Goal: Use online tool/utility: Utilize a website feature to perform a specific function

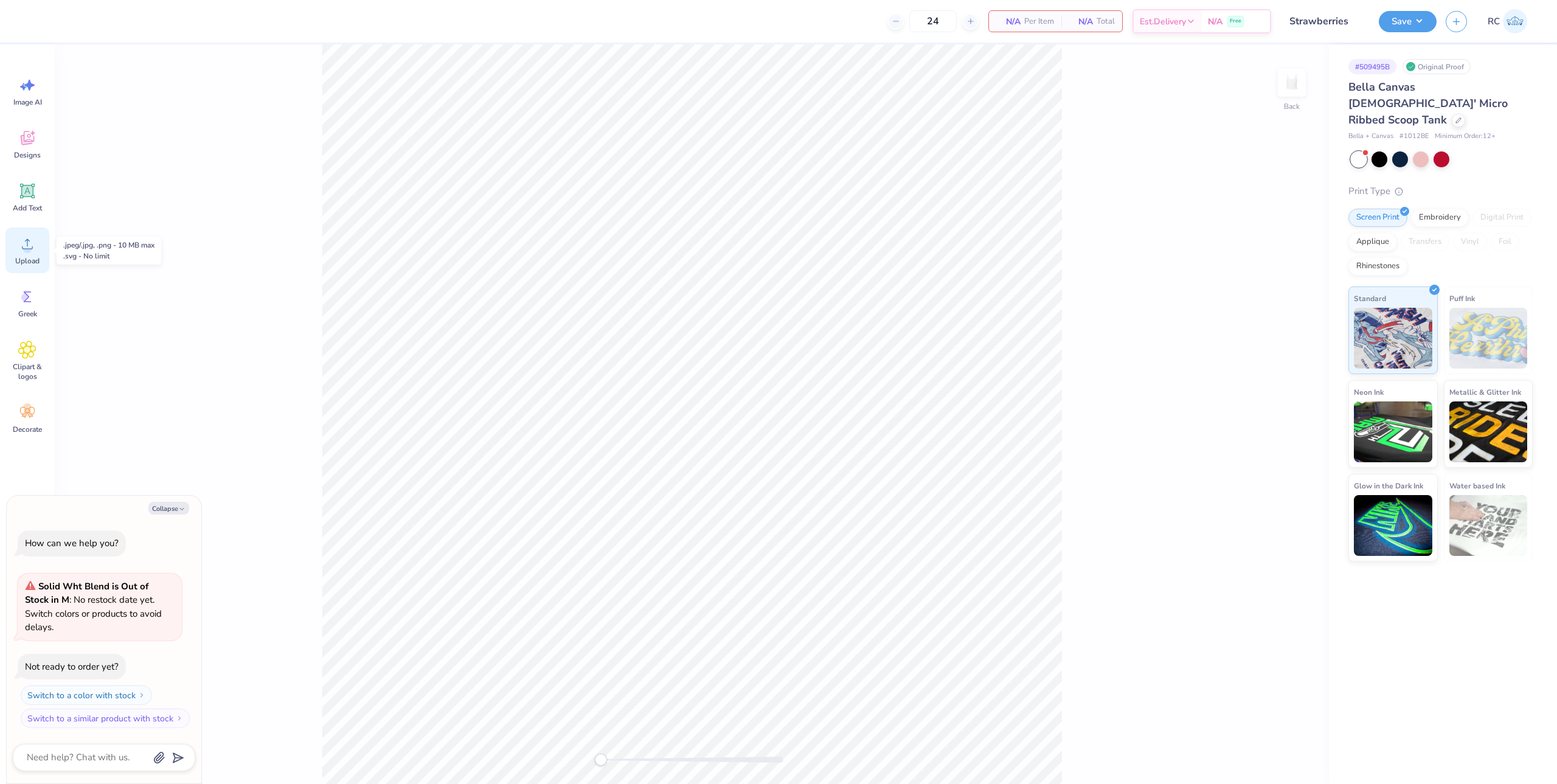
click at [27, 245] on circle at bounding box center [27, 248] width 8 height 8
type textarea "x"
click at [1286, 358] on input "8.96" at bounding box center [1284, 358] width 44 height 17
type input "7"
click at [1087, 471] on div "Back W 7.00 7.00 " H 6.00 6.00 " Y 2.50 2.50 " Center Middle Top Bottom" at bounding box center [691, 414] width 1274 height 739
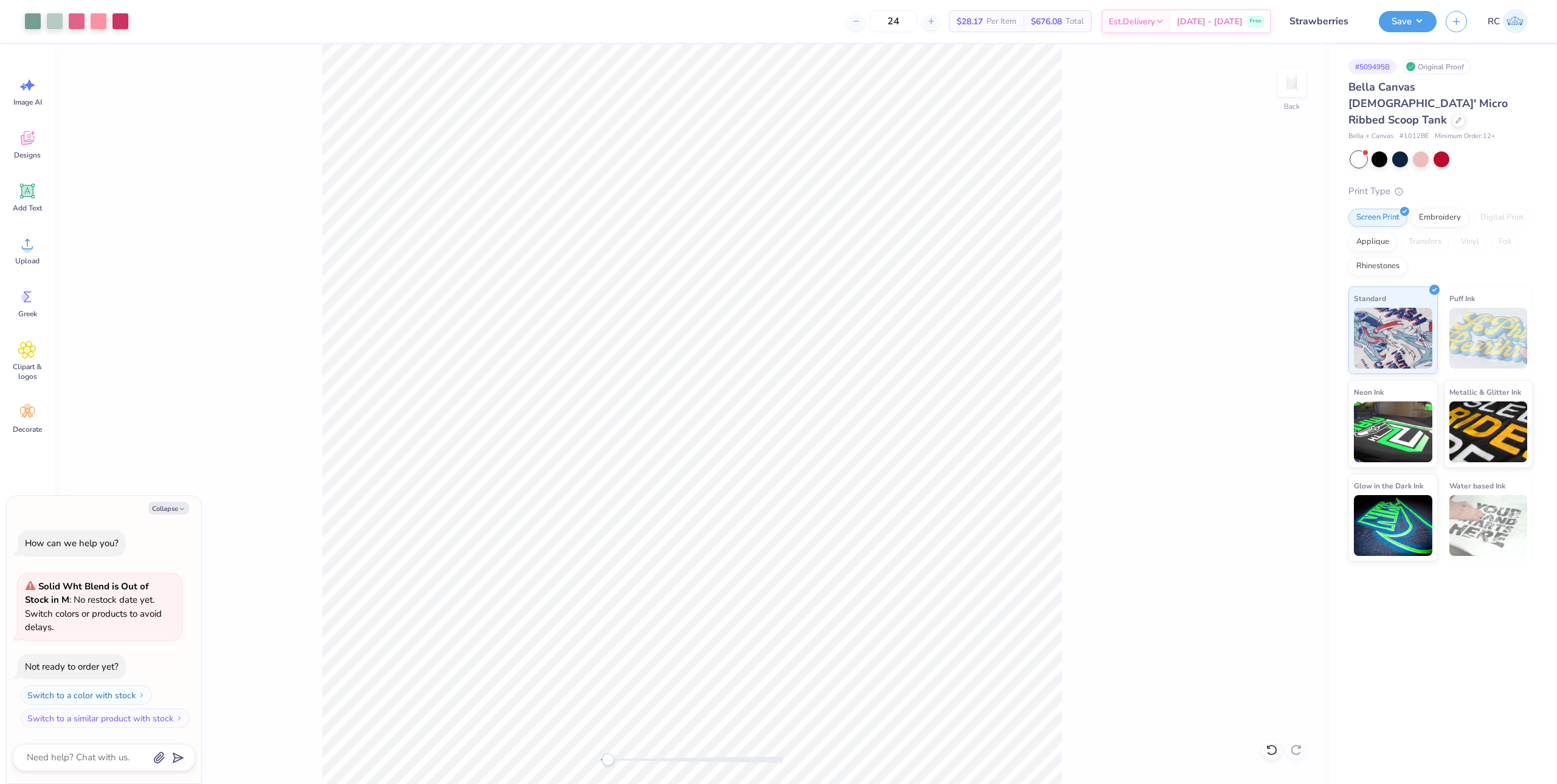
type textarea "x"
click at [1282, 399] on input "2.50" at bounding box center [1284, 402] width 44 height 17
type input "3"
type textarea "x"
click at [1282, 399] on input "3" at bounding box center [1284, 402] width 44 height 17
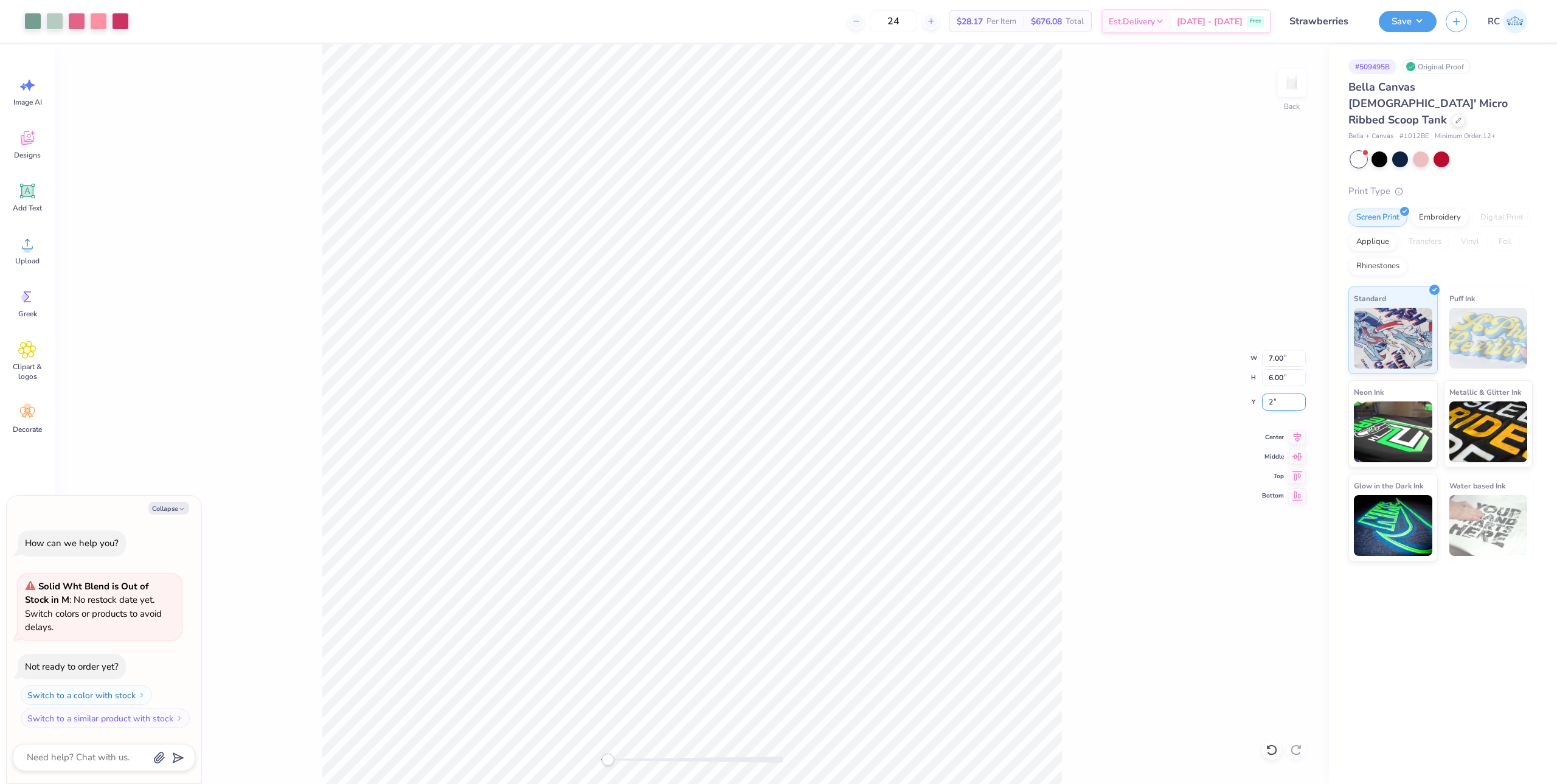
type input "2"
type textarea "x"
click at [1288, 405] on input "2.00" at bounding box center [1284, 402] width 44 height 17
type input "1.5"
click at [1294, 437] on icon at bounding box center [1297, 435] width 17 height 15
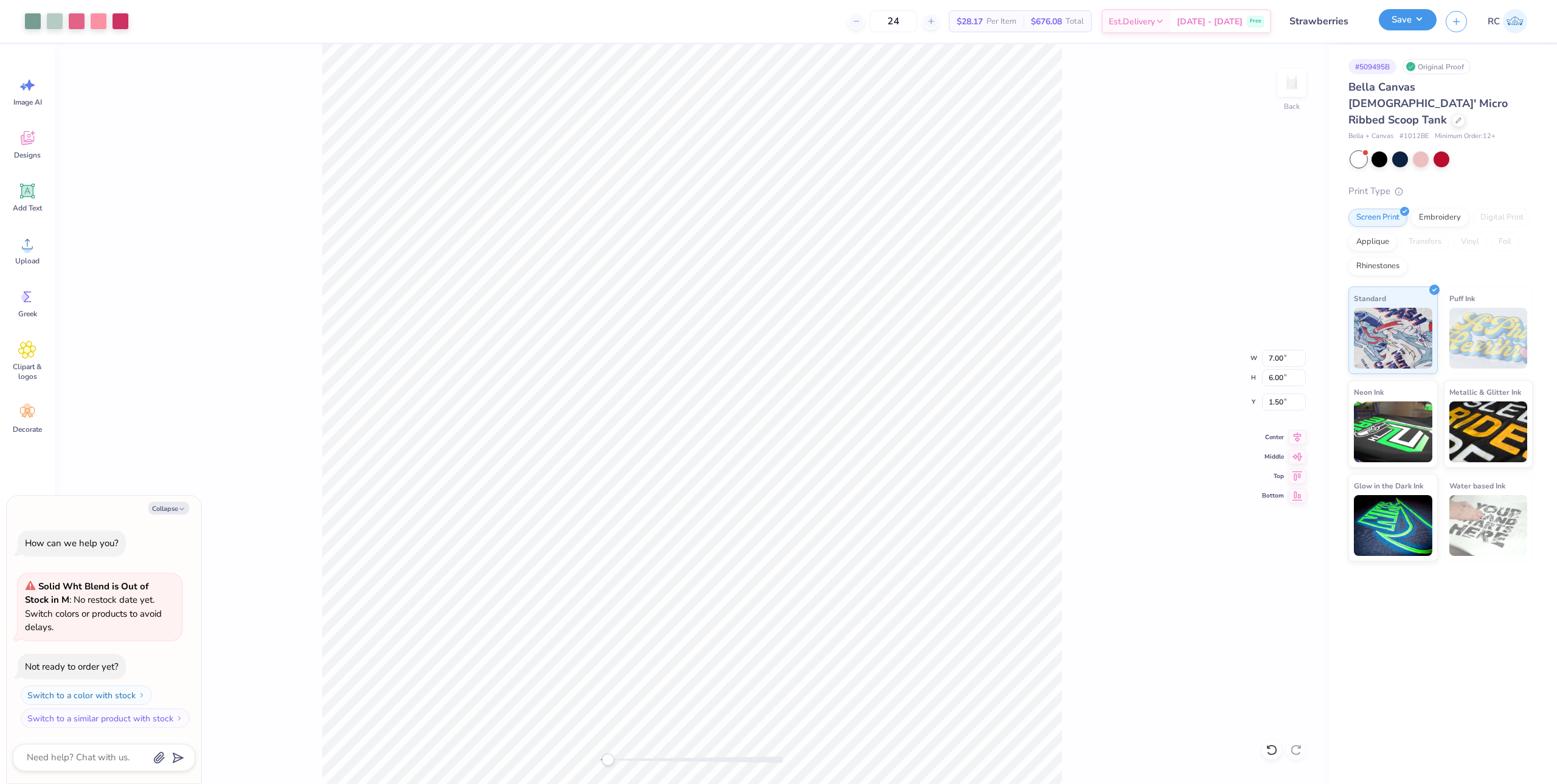
click at [1423, 28] on button "Save" at bounding box center [1407, 19] width 58 height 21
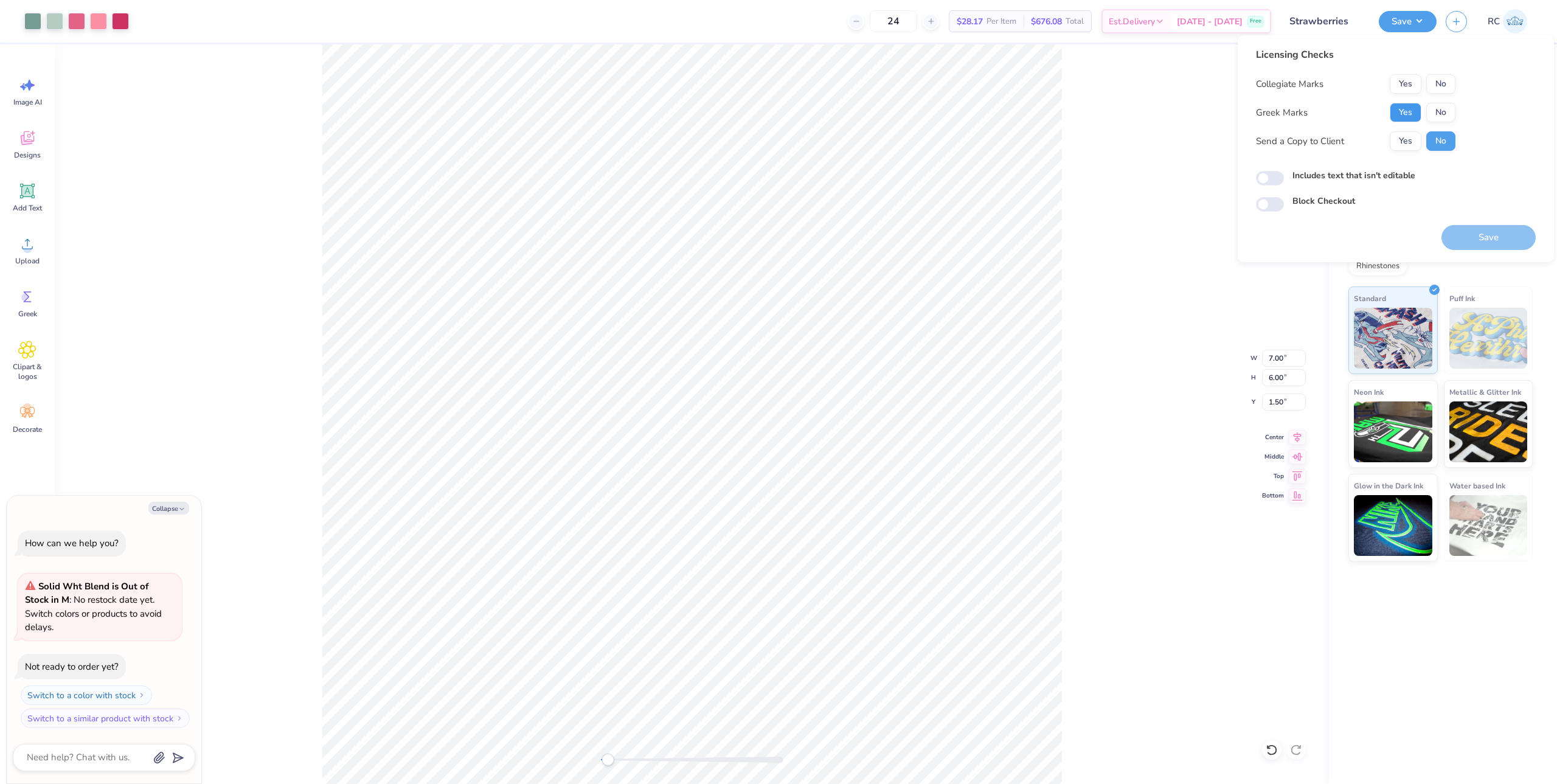
click at [1399, 114] on button "Yes" at bounding box center [1405, 112] width 31 height 19
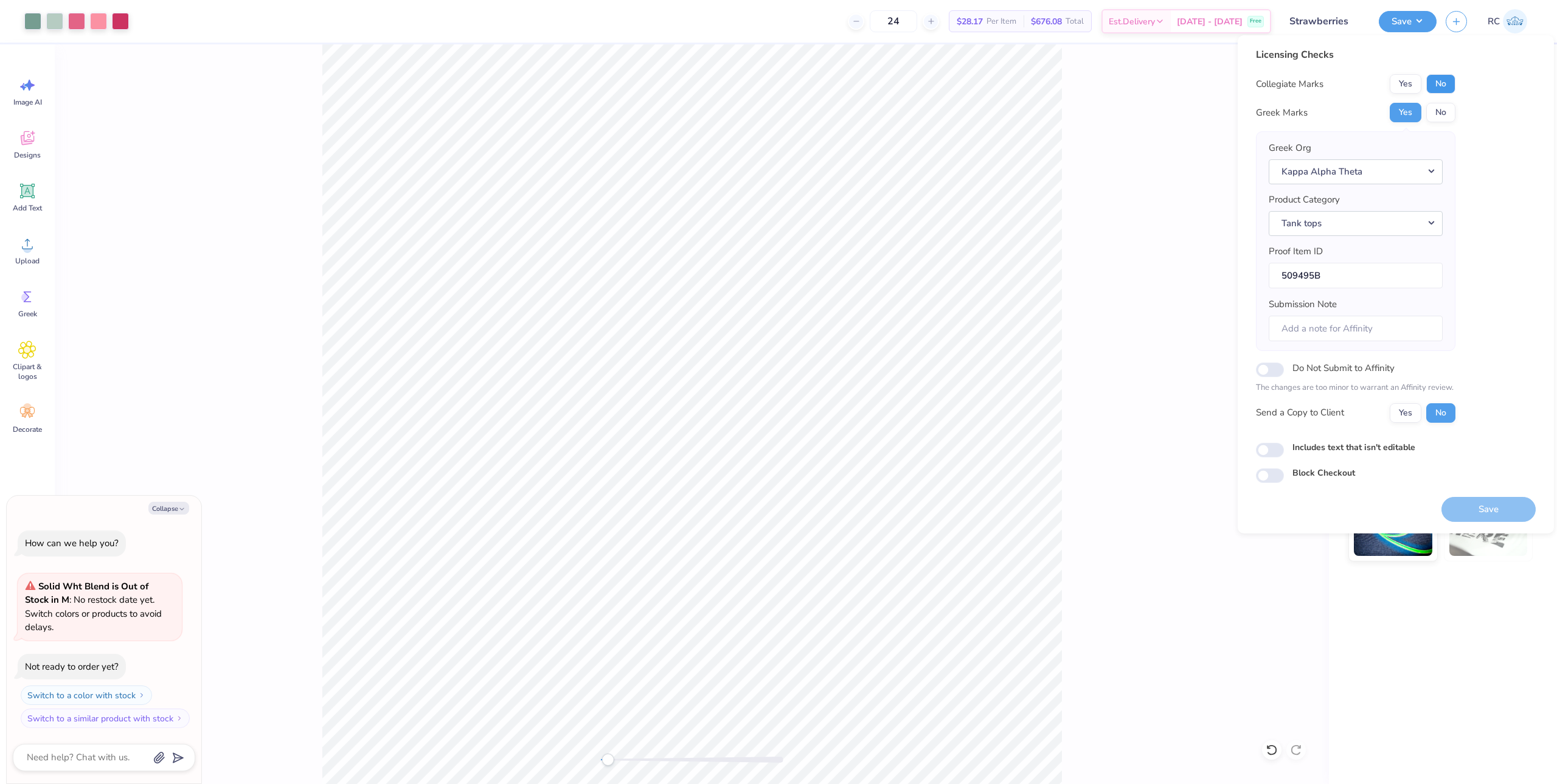
click at [1452, 91] on button "No" at bounding box center [1440, 84] width 29 height 19
click at [1395, 417] on button "Yes" at bounding box center [1405, 413] width 31 height 19
type textarea "x"
click at [1276, 451] on input "Includes text that isn't editable" at bounding box center [1270, 450] width 28 height 15
checkbox input "true"
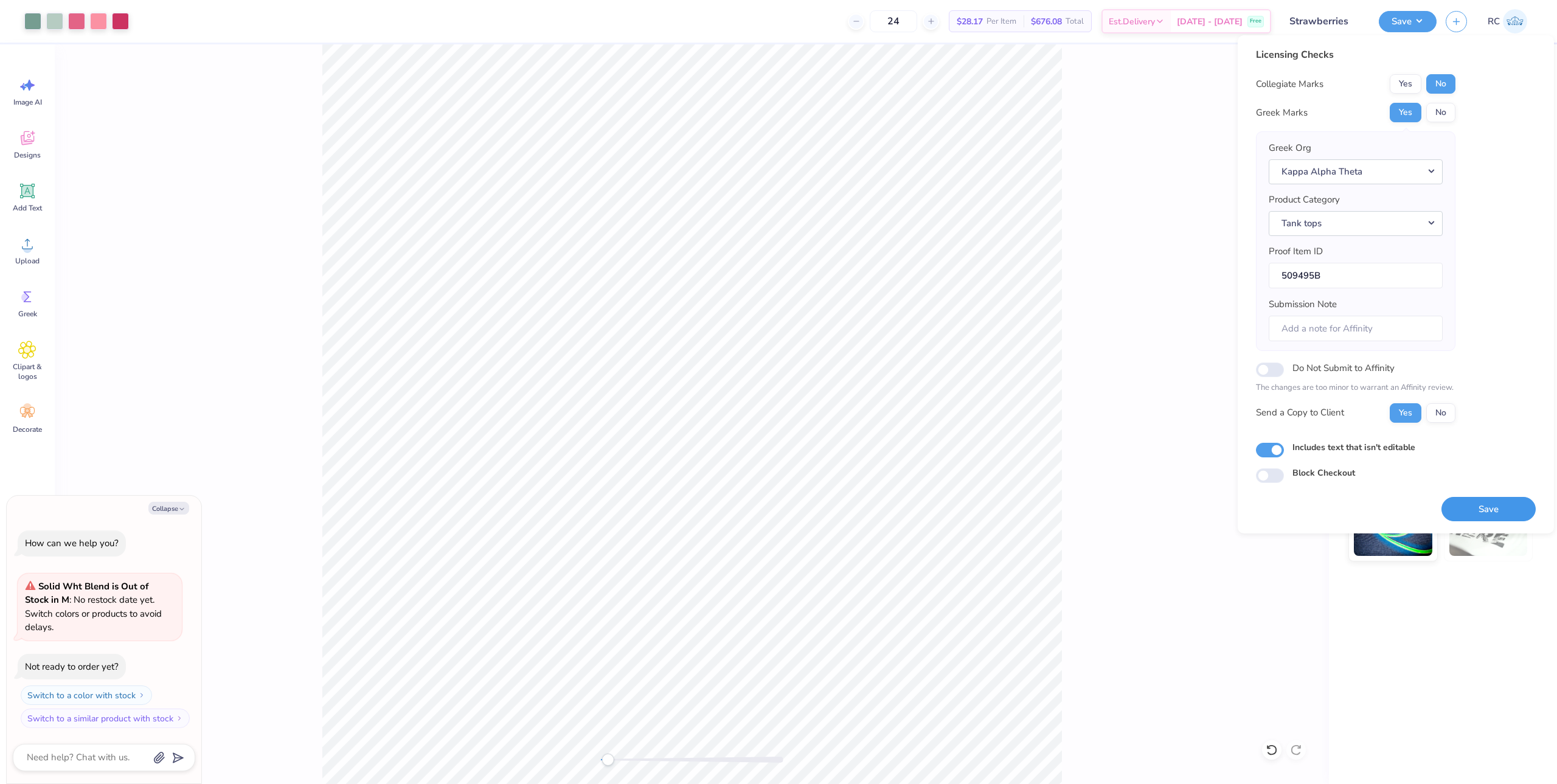
click at [1484, 507] on button "Save" at bounding box center [1488, 509] width 94 height 25
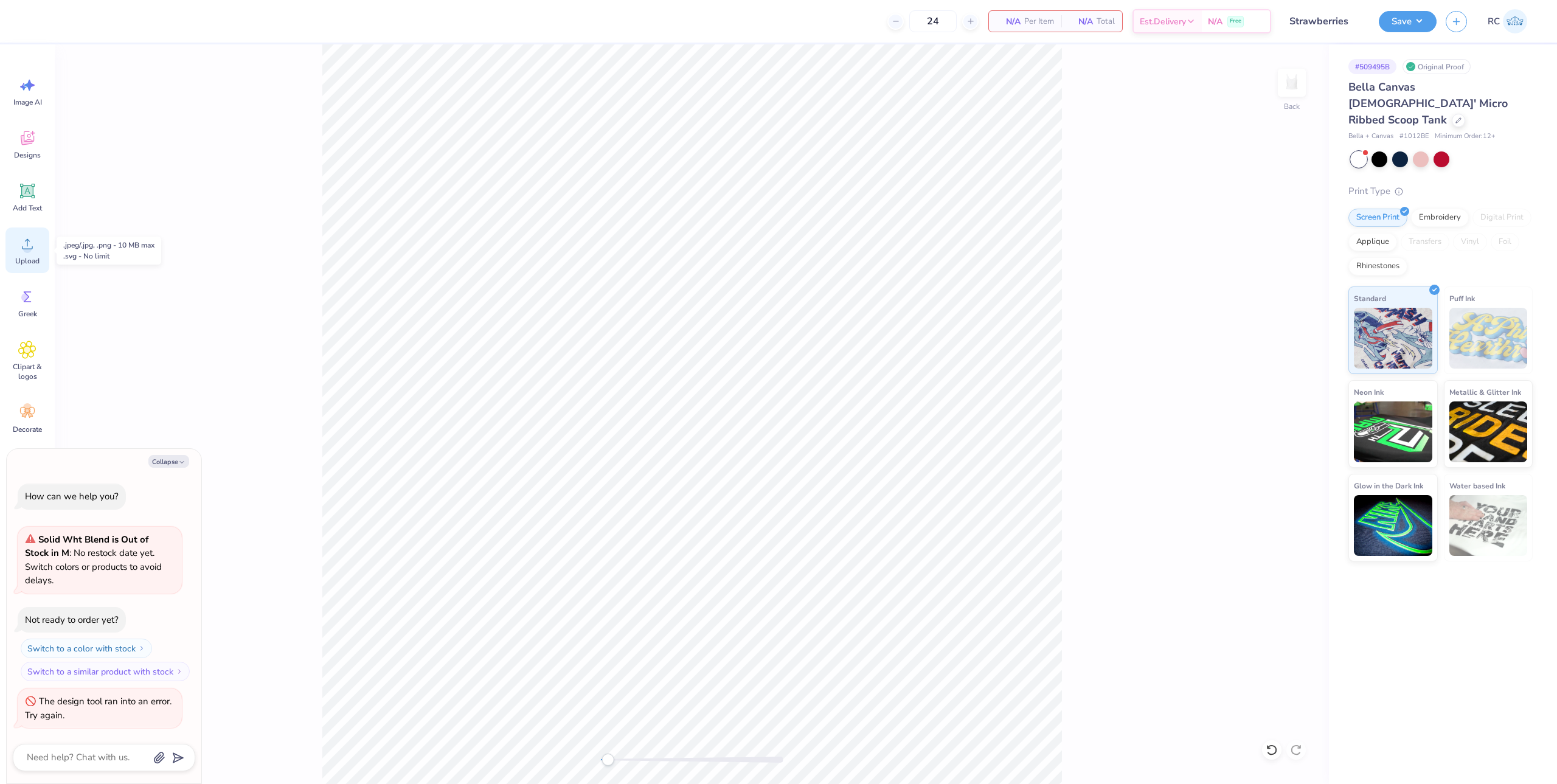
click at [34, 251] on icon at bounding box center [27, 244] width 18 height 18
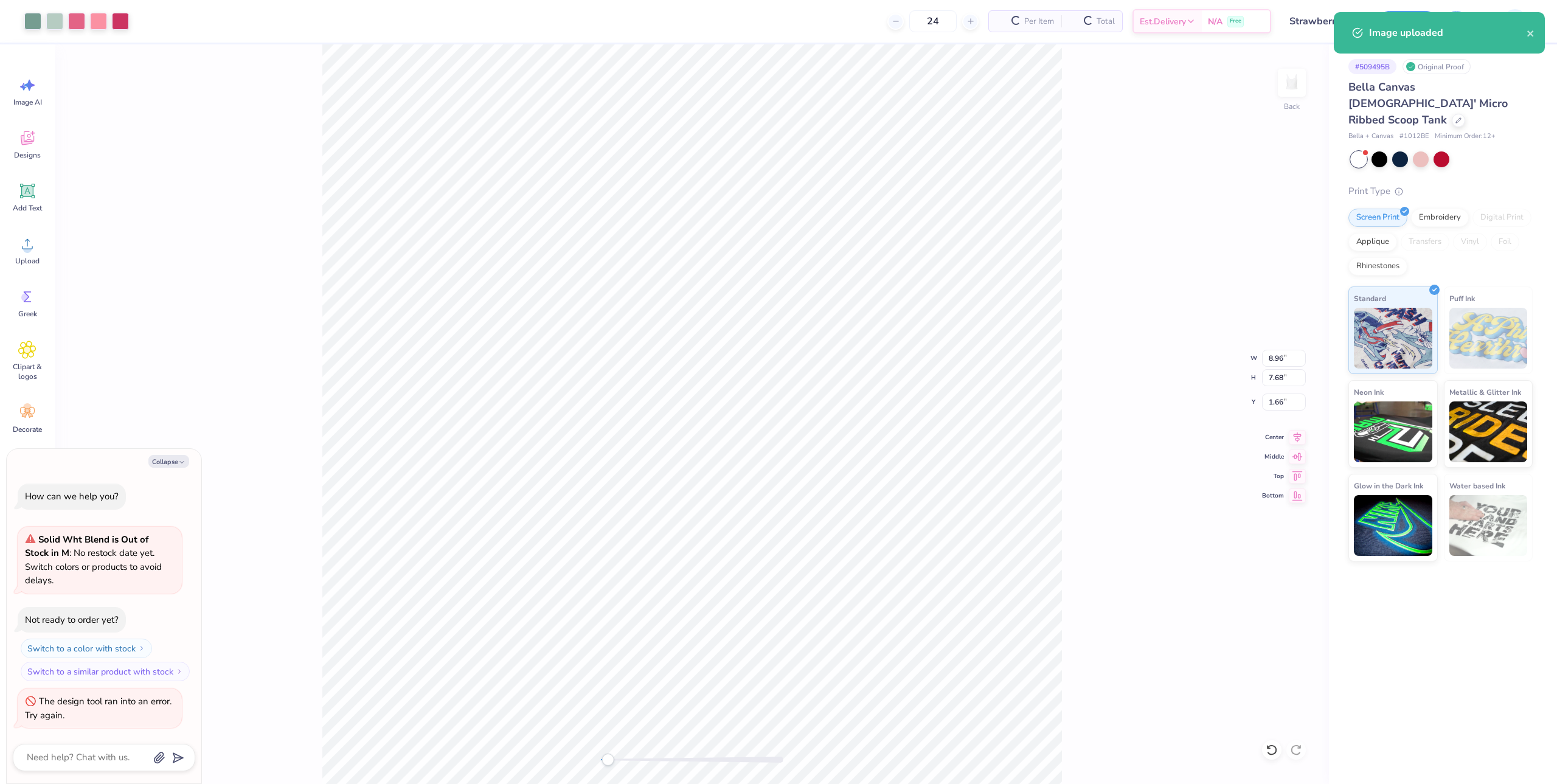
type textarea "x"
click at [1280, 360] on input "8.96" at bounding box center [1284, 358] width 44 height 17
type input "7"
click at [1128, 393] on div "Back W 7 7 " H 7.68 7.68 " Y 1.66 1.66 " Center Middle Top Bottom" at bounding box center [691, 414] width 1274 height 739
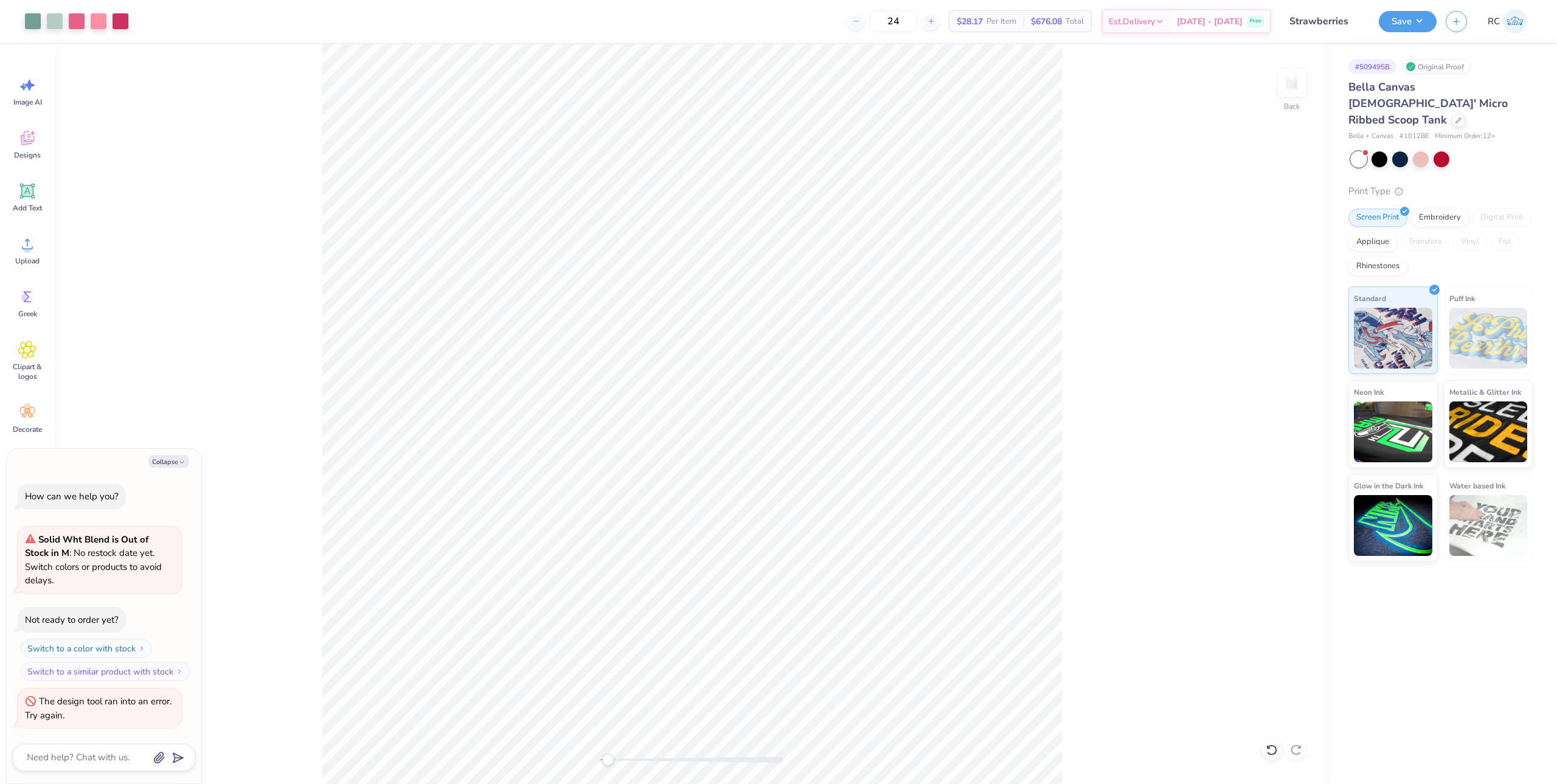
type textarea "x"
click at [1277, 404] on input "2.50" at bounding box center [1284, 402] width 44 height 17
type input "1.5"
click at [1087, 432] on div "Back W 7.00 7.00 " H 6.00 6.00 " Y 1.5 1.5 " Center Middle Top Bottom" at bounding box center [691, 414] width 1274 height 739
click at [1423, 19] on button "Save" at bounding box center [1407, 19] width 58 height 21
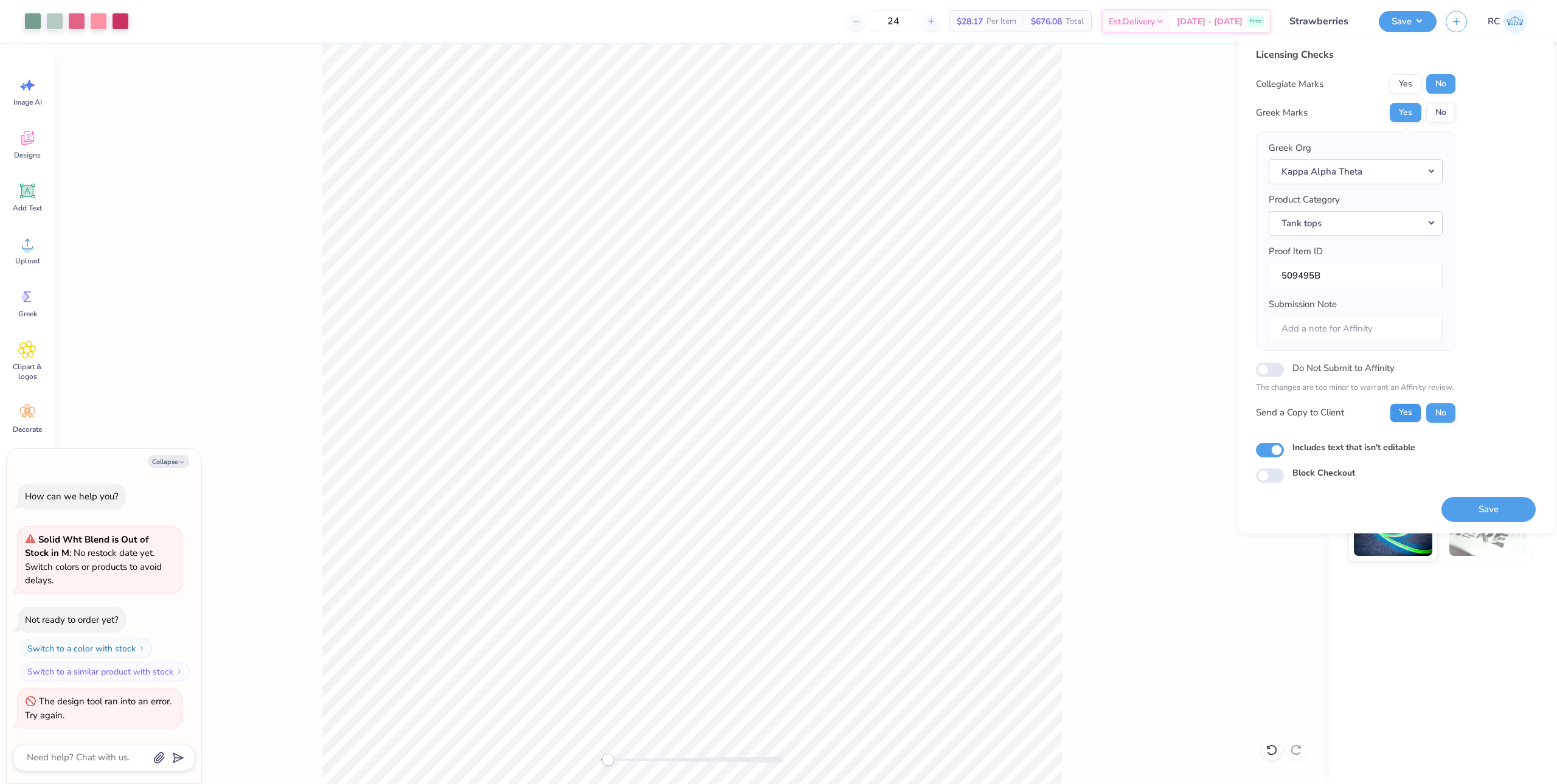
click at [1401, 410] on button "Yes" at bounding box center [1405, 413] width 31 height 19
click at [1476, 509] on button "Save" at bounding box center [1488, 509] width 94 height 25
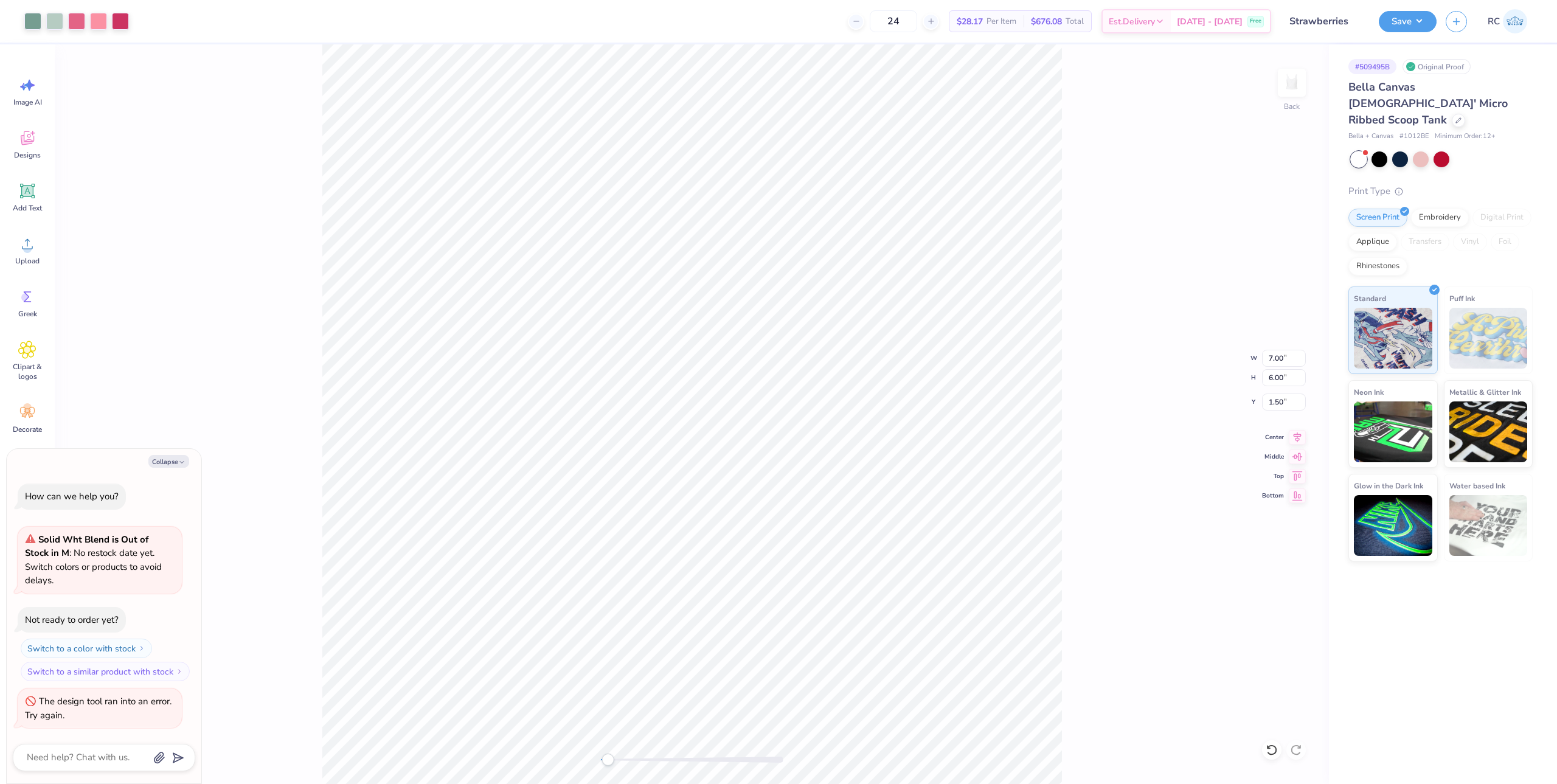
type textarea "x"
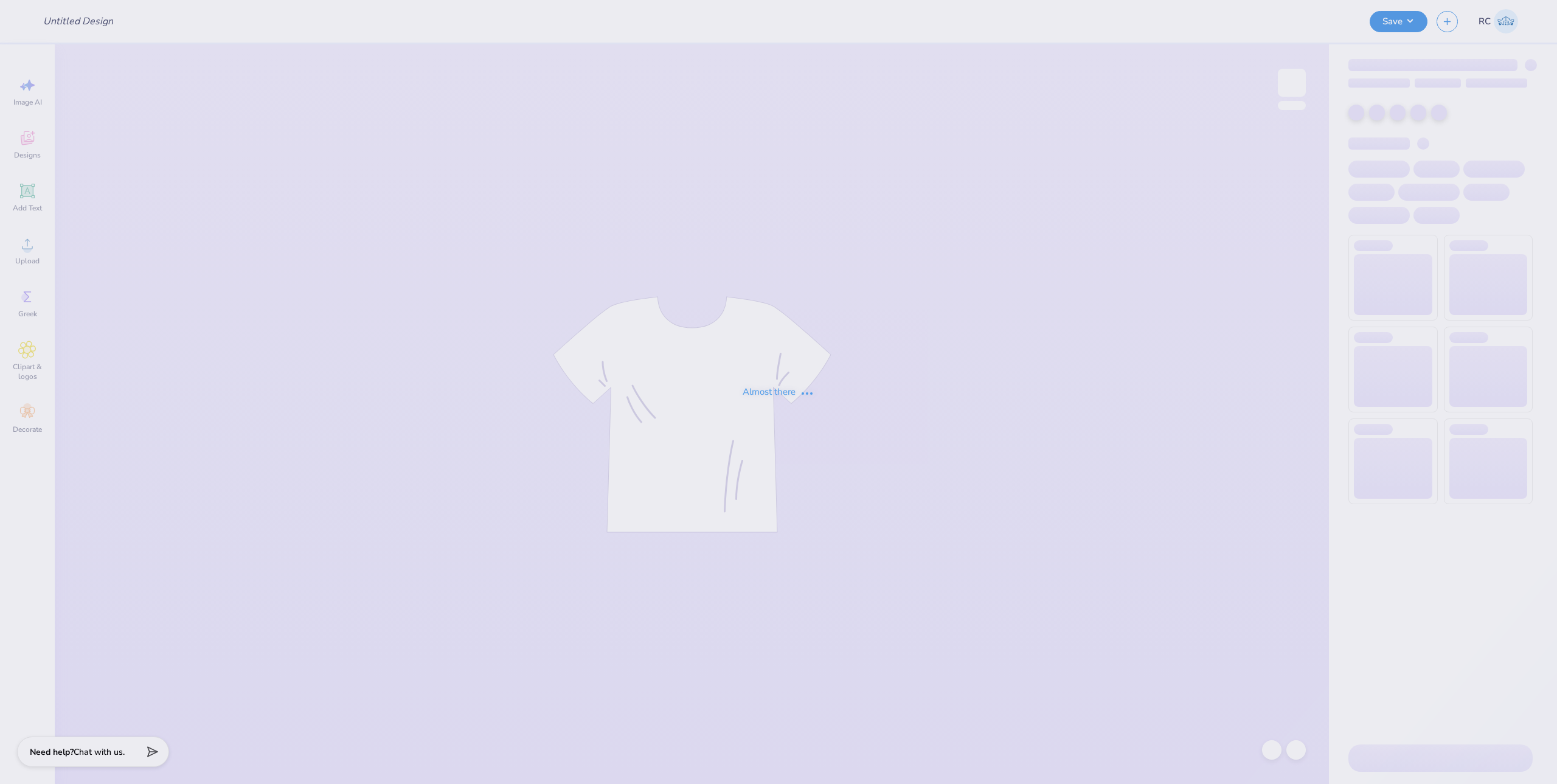
type input "KD NM Sets"
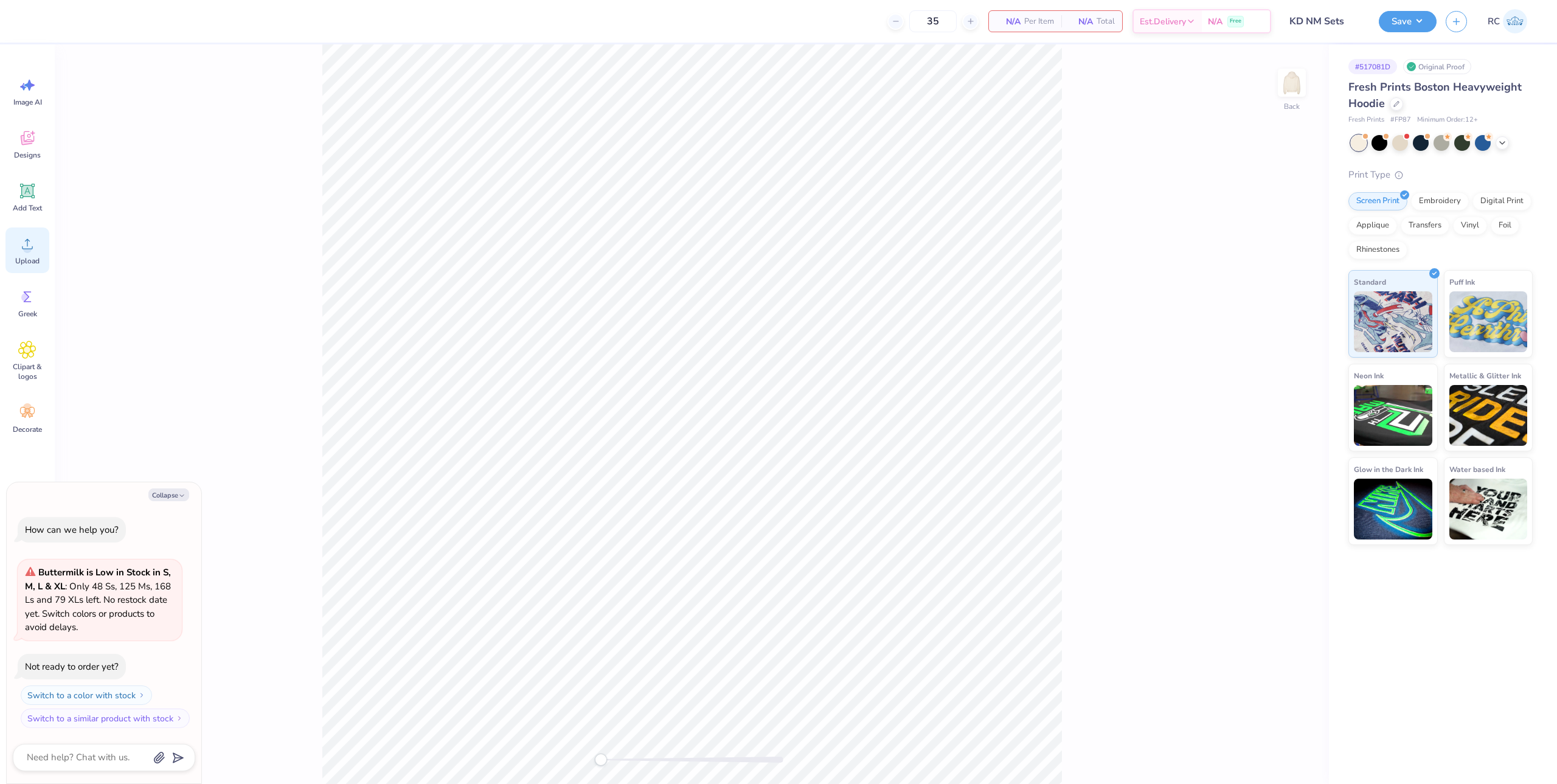
click at [13, 248] on div "Upload" at bounding box center [27, 250] width 44 height 46
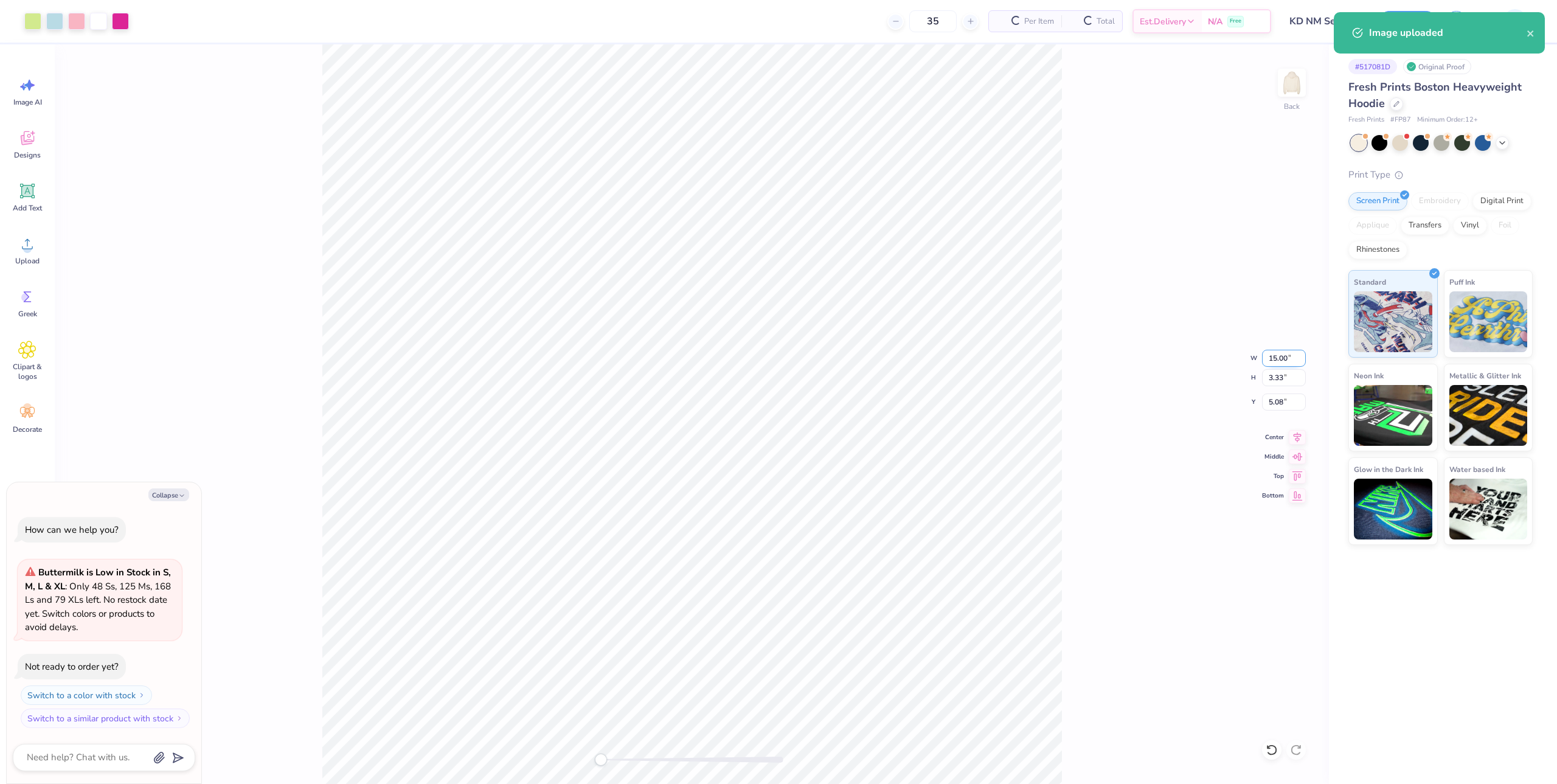
click at [1295, 355] on input "15.00" at bounding box center [1284, 358] width 44 height 17
type textarea "x"
type input "12.5"
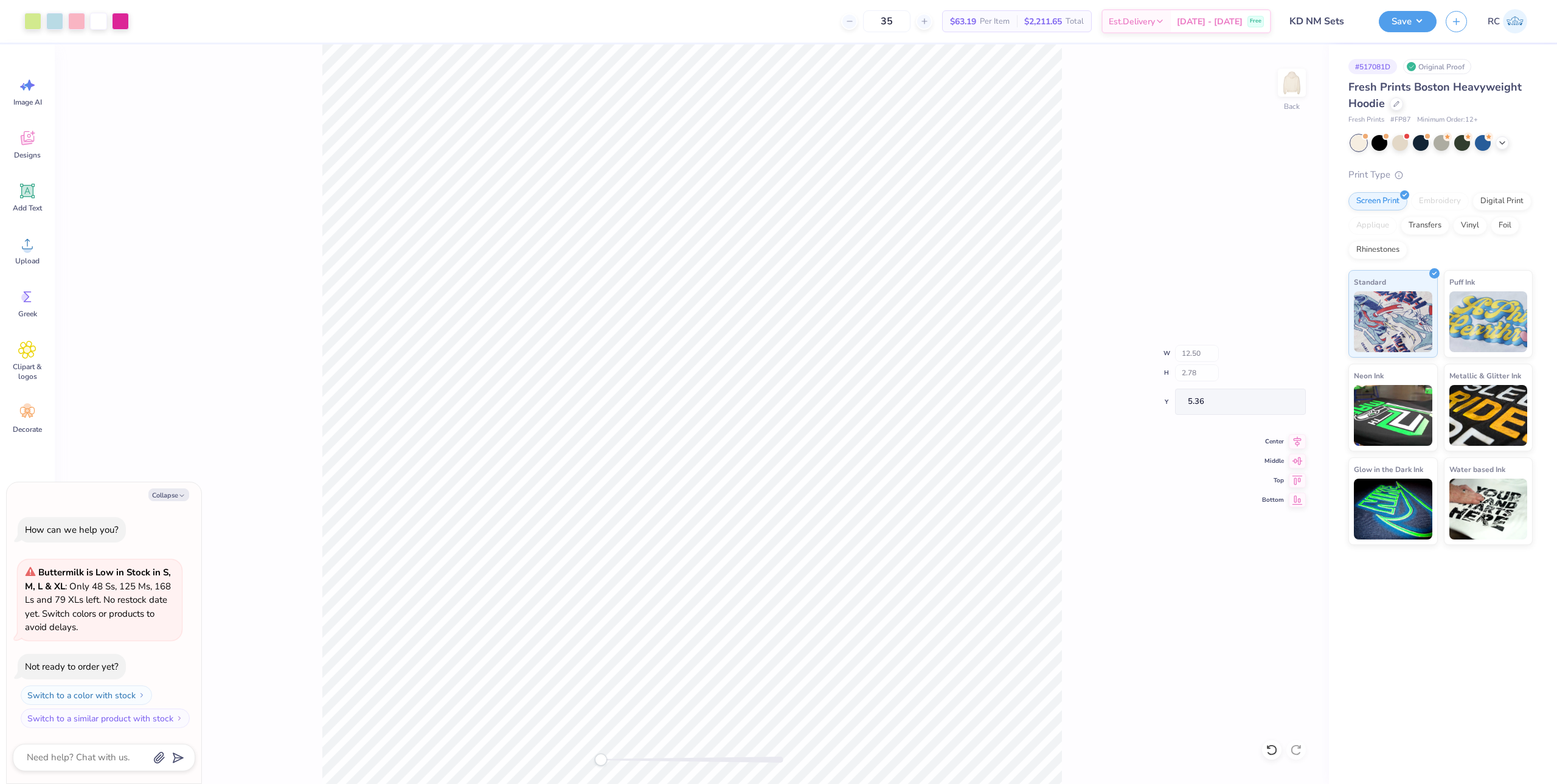
type textarea "x"
click at [1283, 405] on input "5.36" at bounding box center [1284, 402] width 44 height 17
type input "3"
click at [1298, 433] on icon at bounding box center [1297, 435] width 17 height 15
click at [30, 245] on icon at bounding box center [27, 244] width 18 height 18
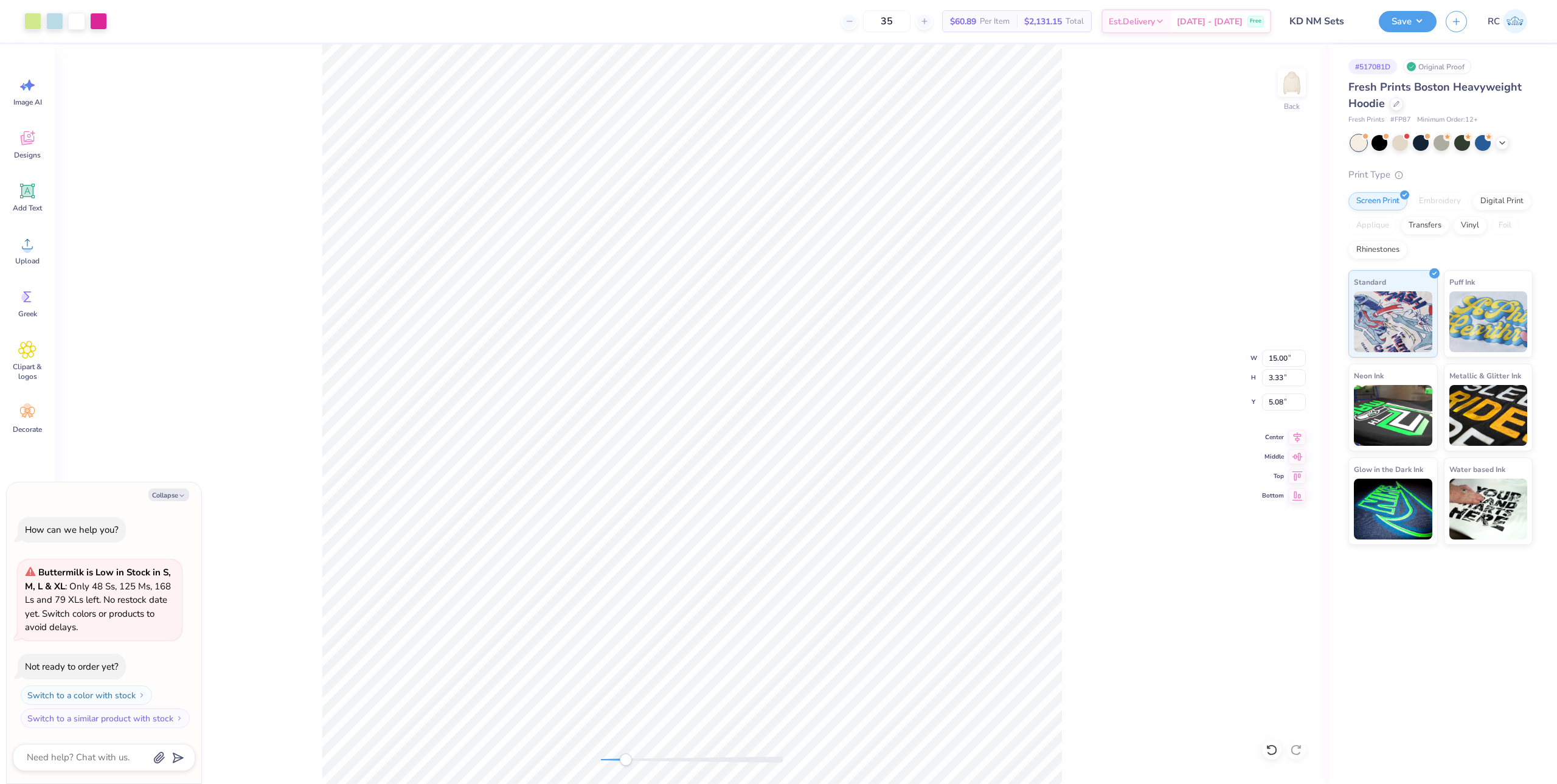
type textarea "x"
click at [1288, 362] on input "15.00" at bounding box center [1284, 358] width 44 height 17
type input "12.5"
type textarea "x"
click at [1279, 405] on input "5.36" at bounding box center [1284, 402] width 44 height 17
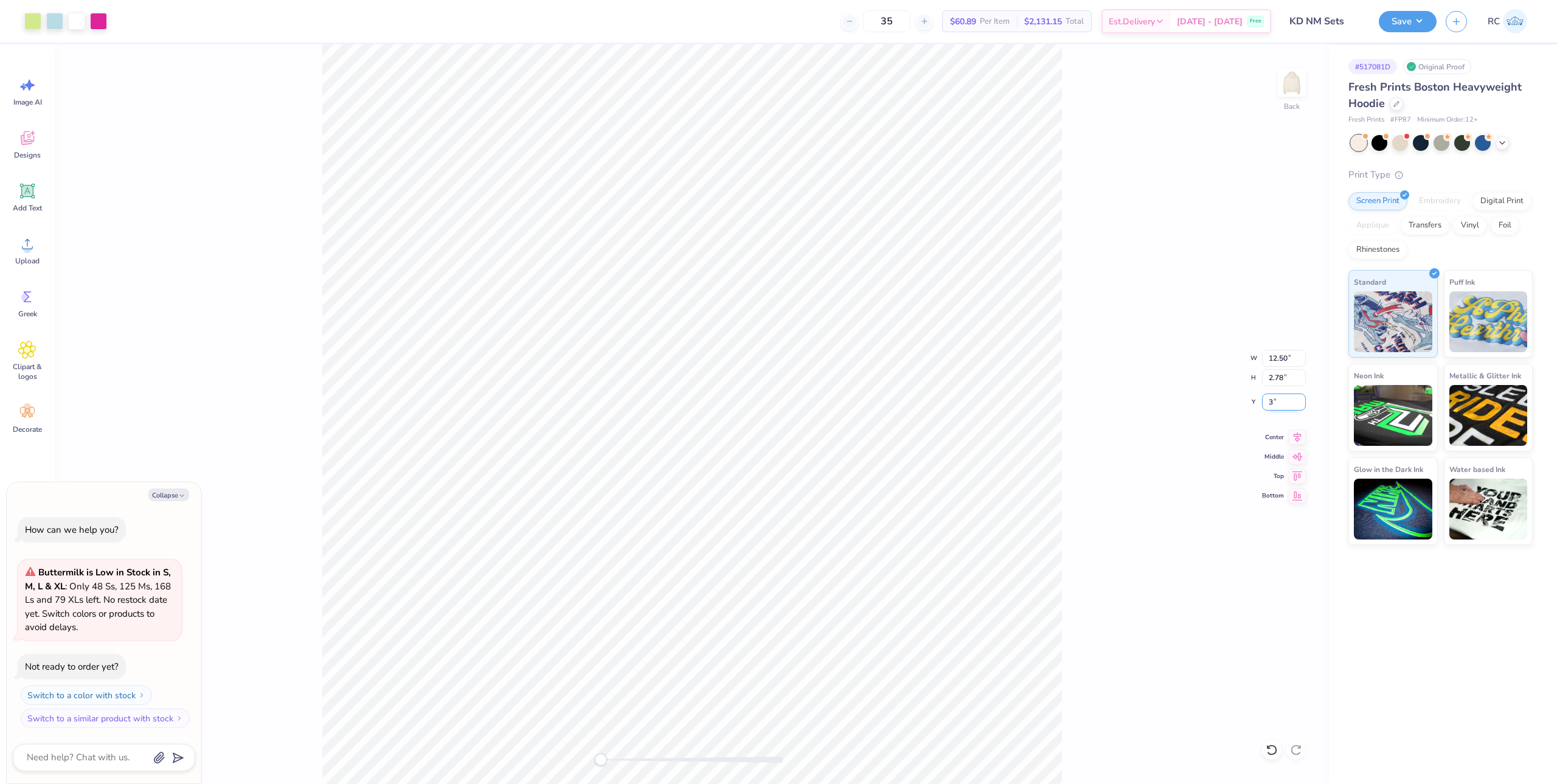
type input "3"
type textarea "x"
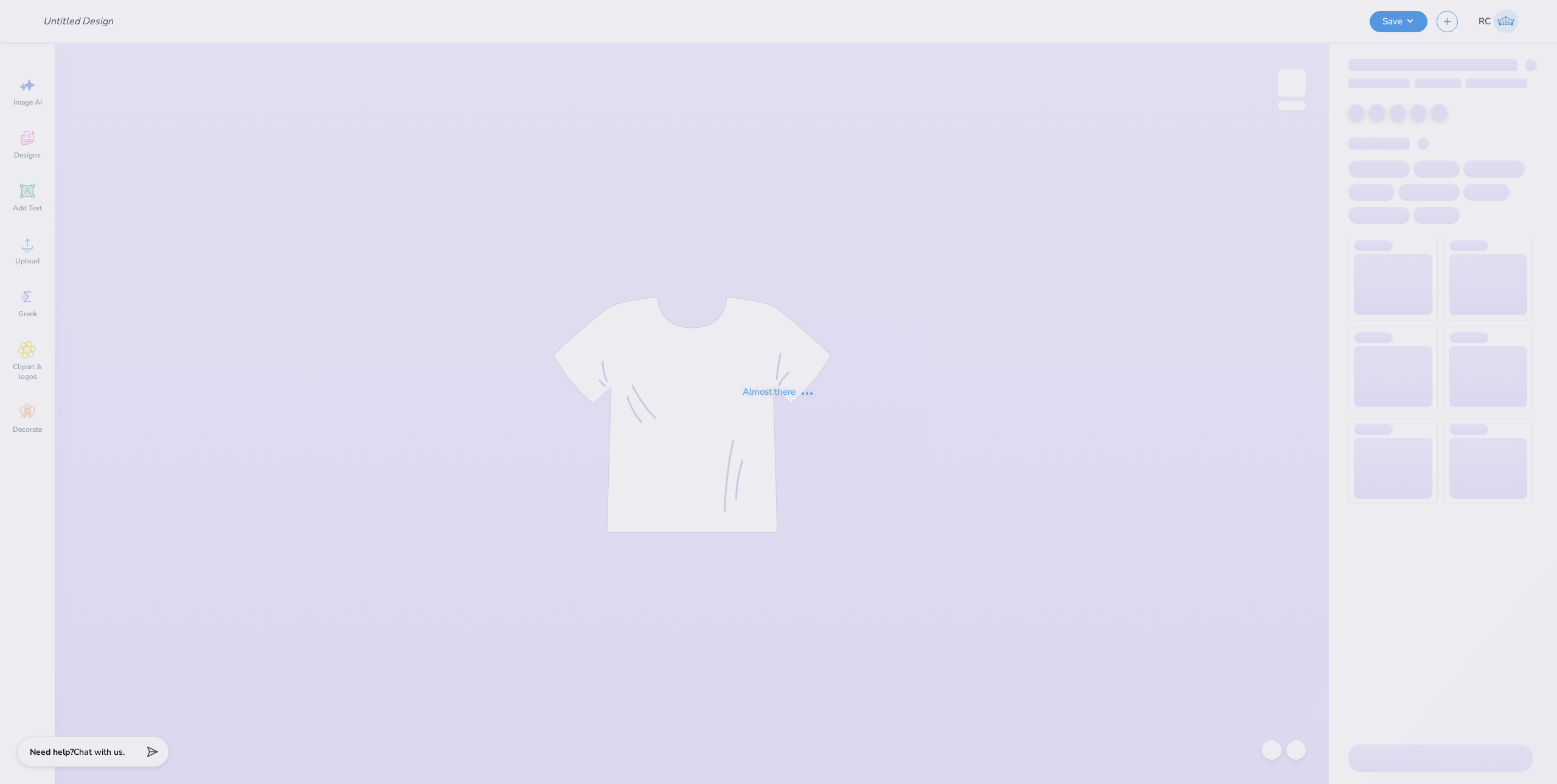
type input "gphi big tees philo"
